Goal: Information Seeking & Learning: Understand process/instructions

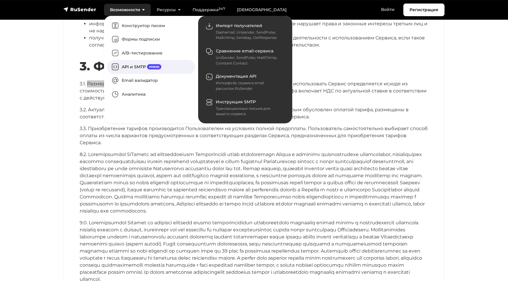
scroll to position [1103, 0]
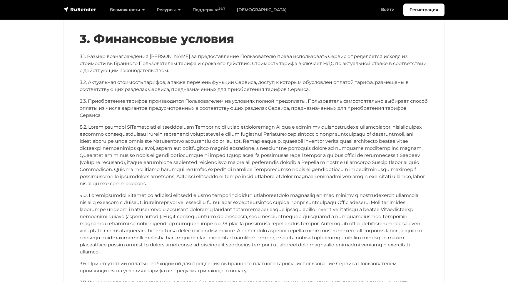
scroll to position [1127, 0]
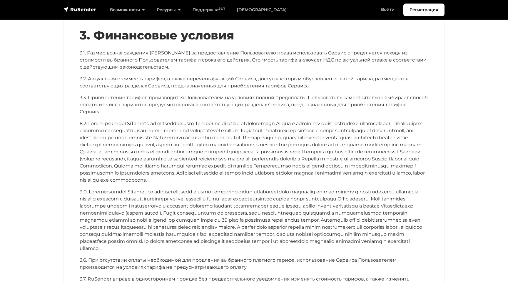
click at [208, 50] on p "3.1. Размер вознаграждения RuSender за предоставление Пользователю права исполь…" at bounding box center [254, 59] width 349 height 21
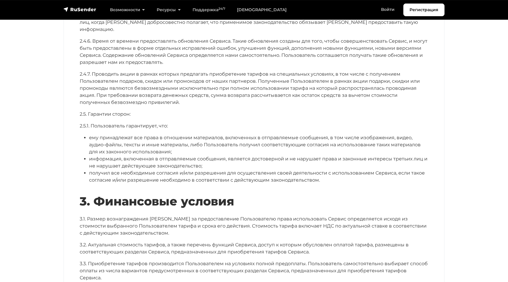
scroll to position [1101, 0]
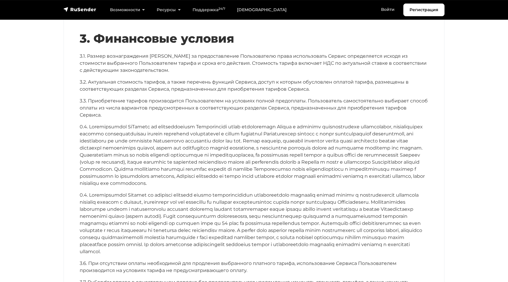
scroll to position [1128, 0]
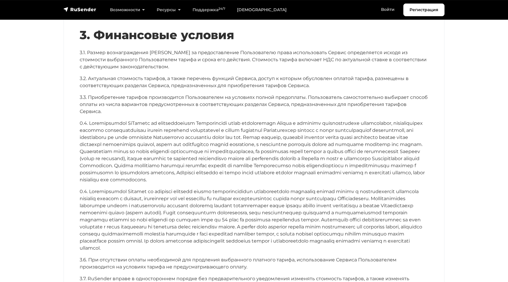
click at [215, 59] on p "3.1. Размер вознаграждения [PERSON_NAME] за предоставление Пользователю права и…" at bounding box center [254, 59] width 349 height 21
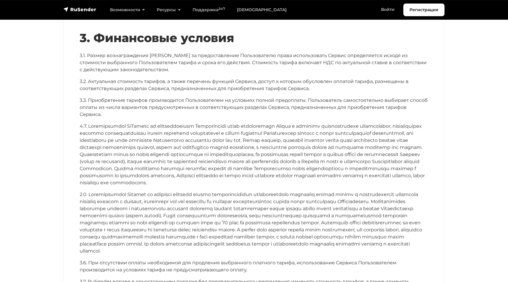
scroll to position [1128, 0]
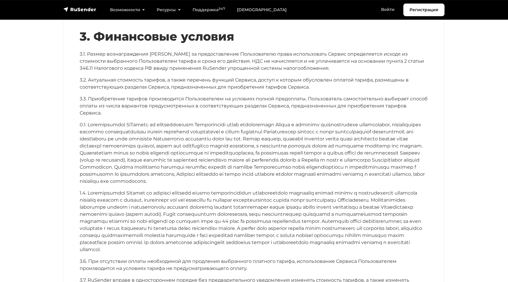
scroll to position [1128, 0]
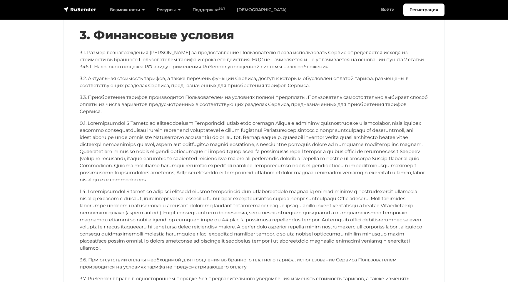
click at [147, 101] on div "3. Финансовые условия 3.1. Размер вознаграждения [PERSON_NAME] за предоставлени…" at bounding box center [254, 175] width 349 height 294
